Goal: Task Accomplishment & Management: Manage account settings

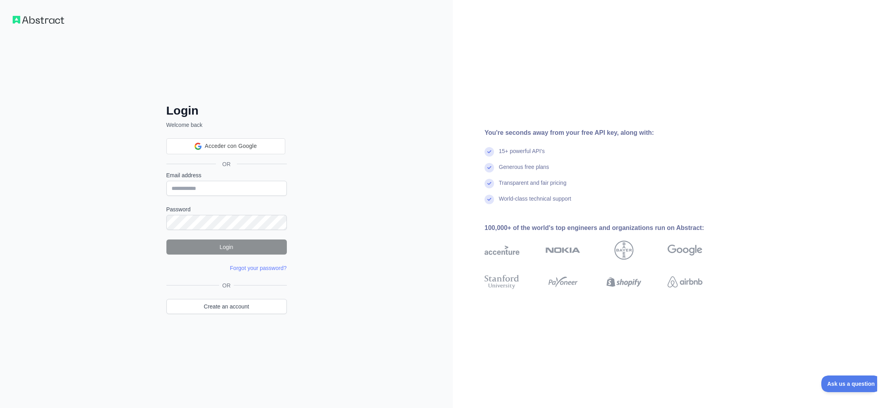
click at [234, 314] on div "OR Create an account" at bounding box center [226, 302] width 120 height 42
click at [236, 305] on link "Create an account" at bounding box center [226, 306] width 120 height 15
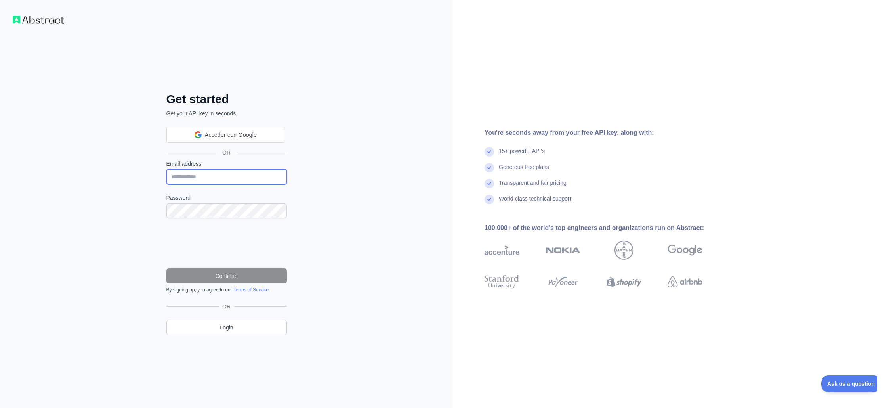
click at [215, 176] on input "Email address" at bounding box center [226, 176] width 120 height 15
paste input "**********"
type input "**********"
click at [210, 218] on form "**********" at bounding box center [226, 226] width 120 height 133
click at [232, 278] on button "Continue" at bounding box center [226, 275] width 120 height 15
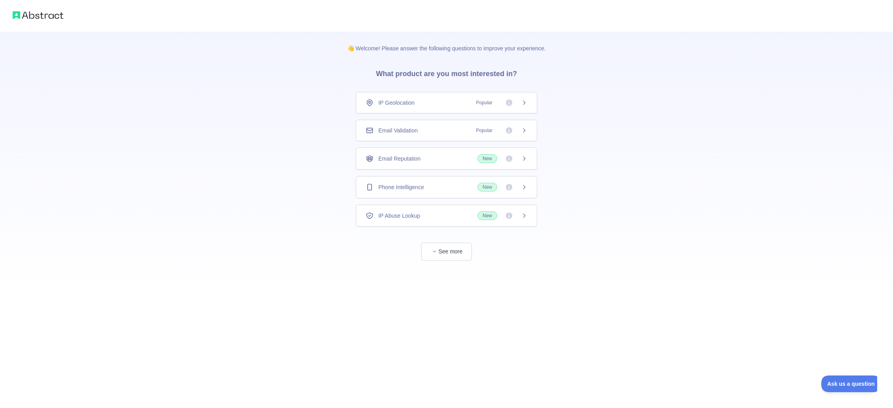
click at [55, 21] on div at bounding box center [446, 16] width 893 height 32
click at [48, 15] on img at bounding box center [38, 15] width 51 height 11
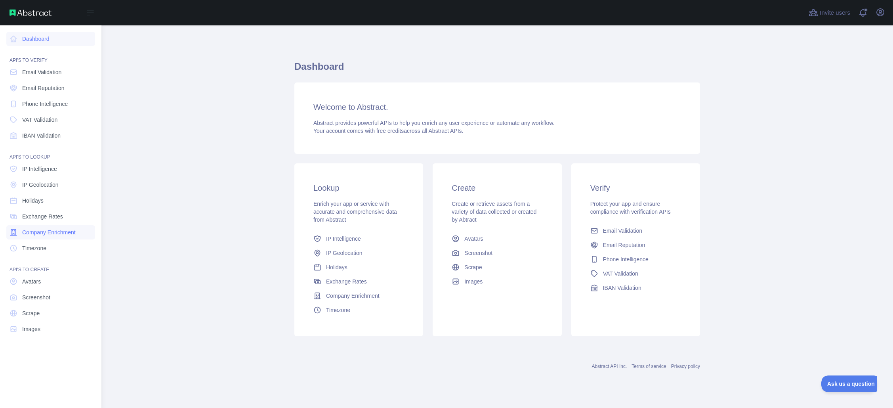
click at [38, 232] on span "Company Enrichment" at bounding box center [48, 232] width 53 height 8
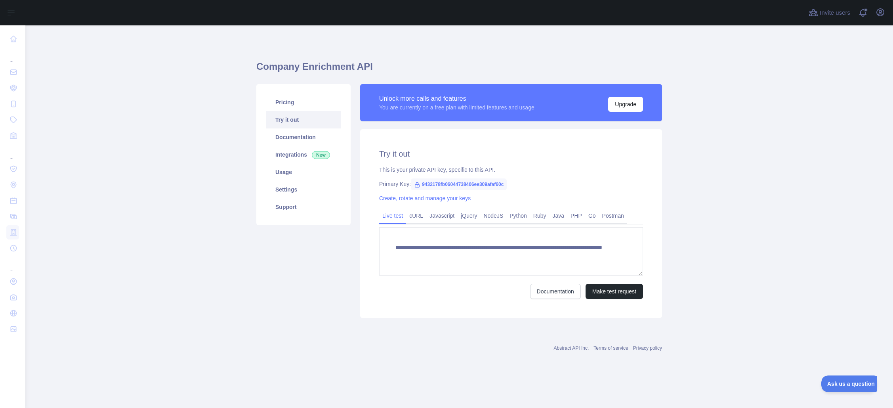
click at [434, 183] on span "9432178fb06044738406ee309afaf60c" at bounding box center [459, 184] width 96 height 12
copy span "9432178fb06044738406ee309afaf60c"
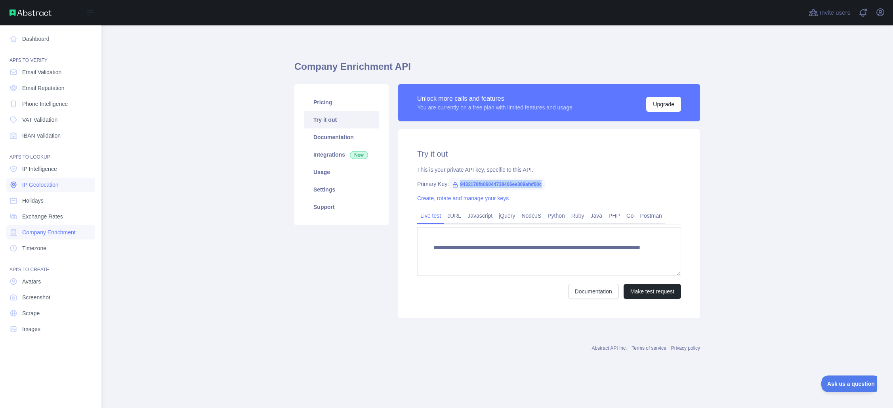
click at [46, 185] on span "IP Geolocation" at bounding box center [40, 185] width 36 height 8
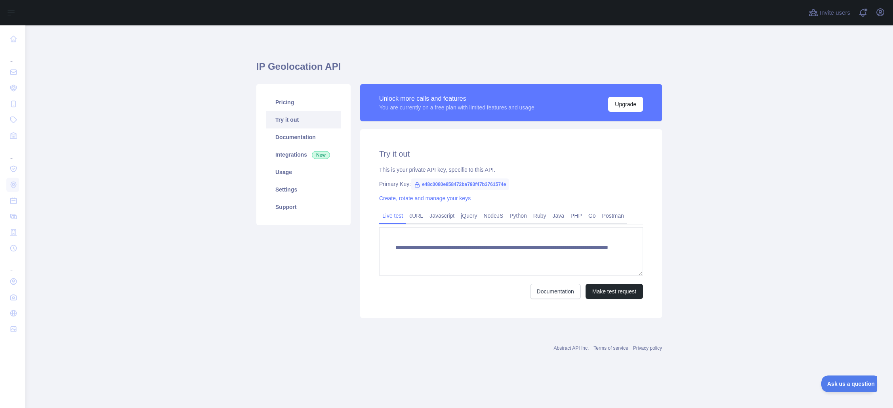
click at [474, 183] on span "e48c0080e858472ba793f47b3761574e" at bounding box center [460, 184] width 98 height 12
copy span "e48c0080e858472ba793f47b3761574e"
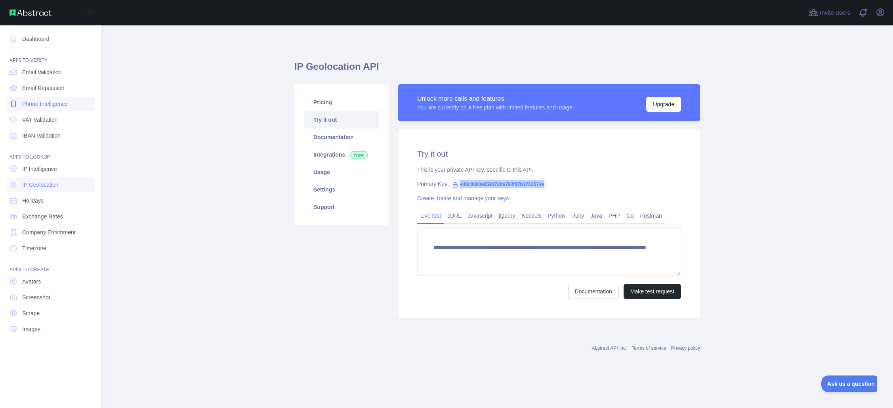
click at [41, 101] on span "Phone Intelligence" at bounding box center [45, 104] width 46 height 8
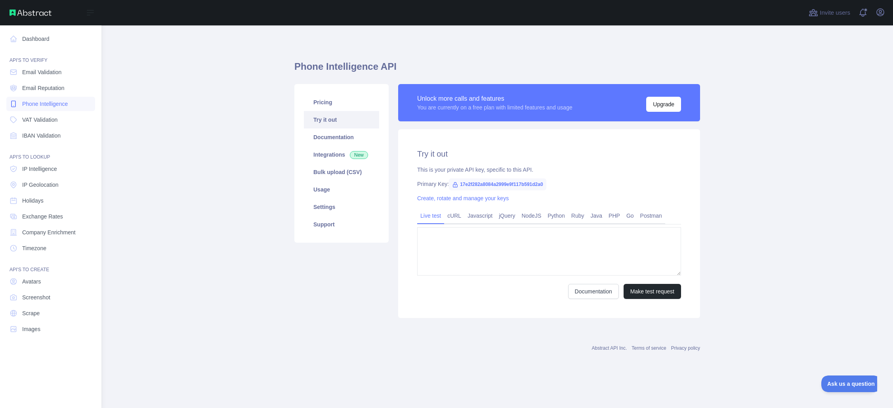
type textarea "**********"
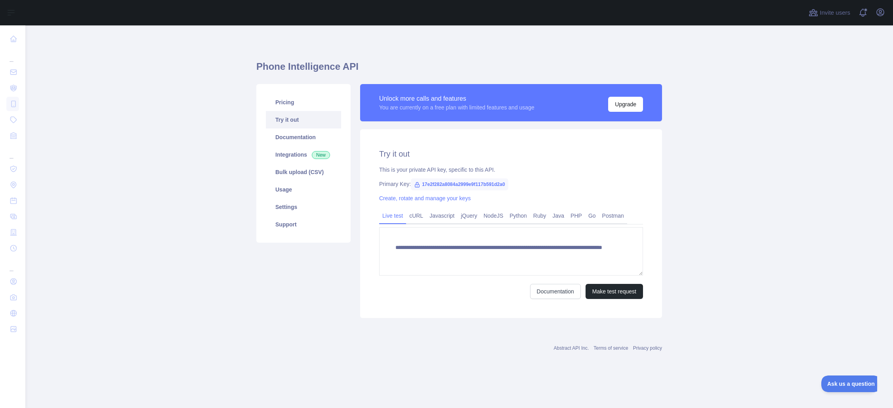
click at [439, 188] on span "17e2f282a8084a2999e9f117b591d2a0" at bounding box center [459, 184] width 97 height 12
copy span "17e2f282a8084a2999e9f117b591d2a0"
click at [882, 15] on icon "button" at bounding box center [879, 12] width 7 height 7
click at [820, 99] on button "Sign out" at bounding box center [842, 104] width 89 height 14
